Goal: Task Accomplishment & Management: Complete application form

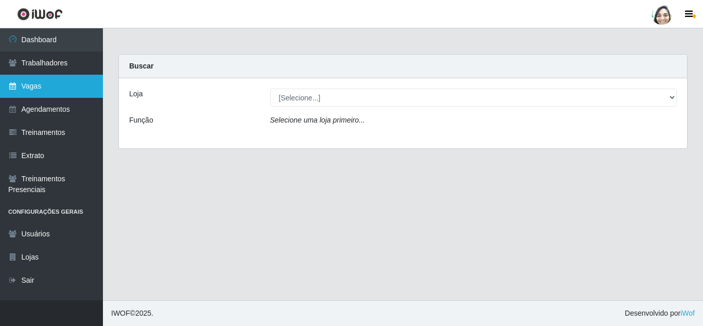
click at [59, 85] on link "Vagas" at bounding box center [51, 86] width 103 height 23
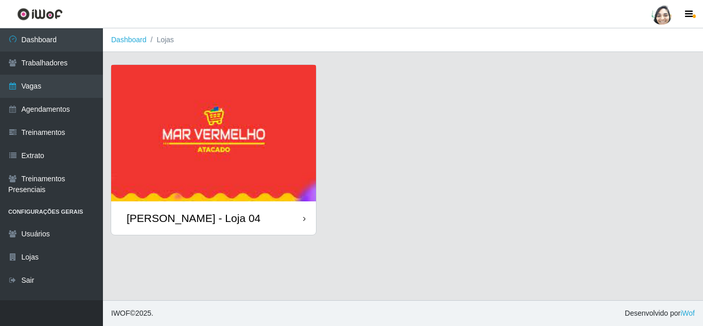
click at [218, 223] on div "[PERSON_NAME] - Loja 04" at bounding box center [194, 218] width 134 height 13
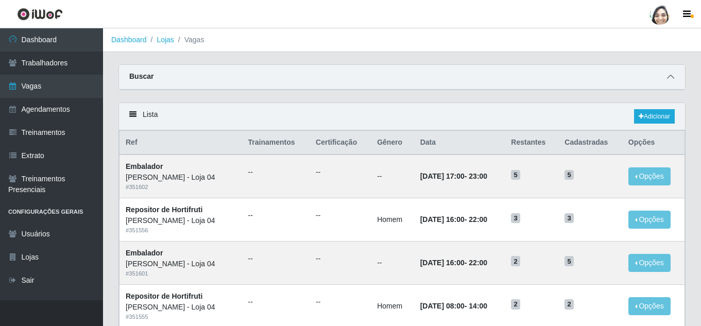
click at [668, 80] on icon at bounding box center [670, 76] width 7 height 7
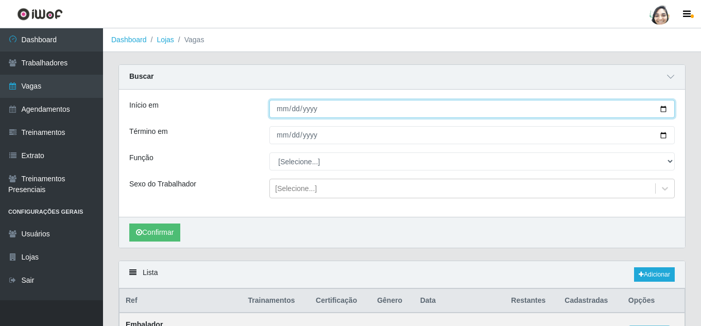
click at [281, 109] on input "Início em" at bounding box center [471, 109] width 405 height 18
type input "[DATE]"
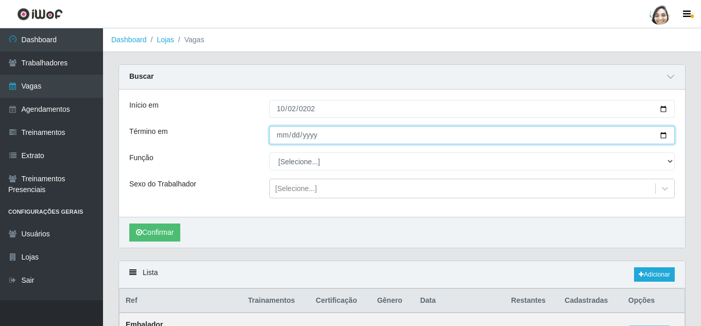
click at [288, 140] on input "Término em" at bounding box center [471, 135] width 405 height 18
click at [280, 138] on input "Término em" at bounding box center [471, 135] width 405 height 18
type input "[DATE]"
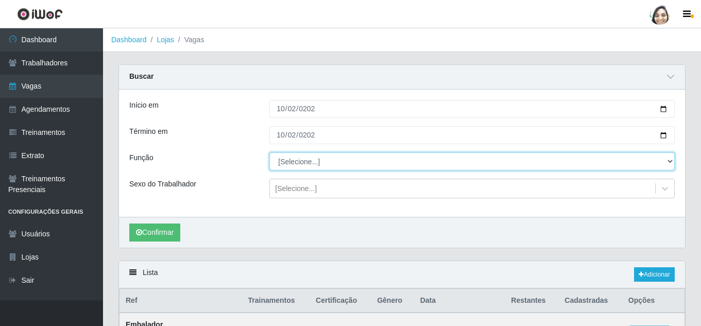
click at [311, 158] on select "[Selecione...] ASG ASG + ASG ++ Auxiliar de Depósito Auxiliar de Depósito + Aux…" at bounding box center [471, 161] width 405 height 18
select select "22"
click at [269, 153] on select "[Selecione...] ASG ASG + ASG ++ Auxiliar de Depósito Auxiliar de Depósito + Aux…" at bounding box center [471, 161] width 405 height 18
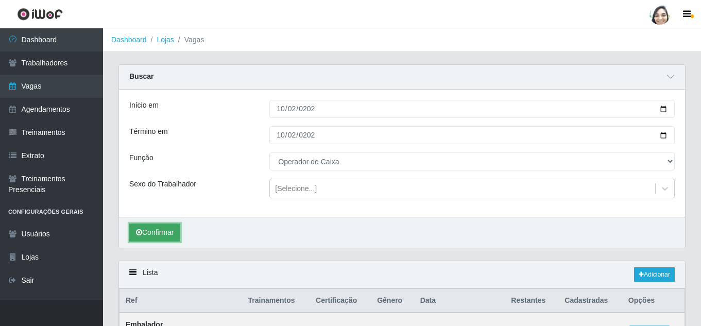
click at [151, 236] on button "Confirmar" at bounding box center [154, 232] width 51 height 18
